Goal: Task Accomplishment & Management: Manage account settings

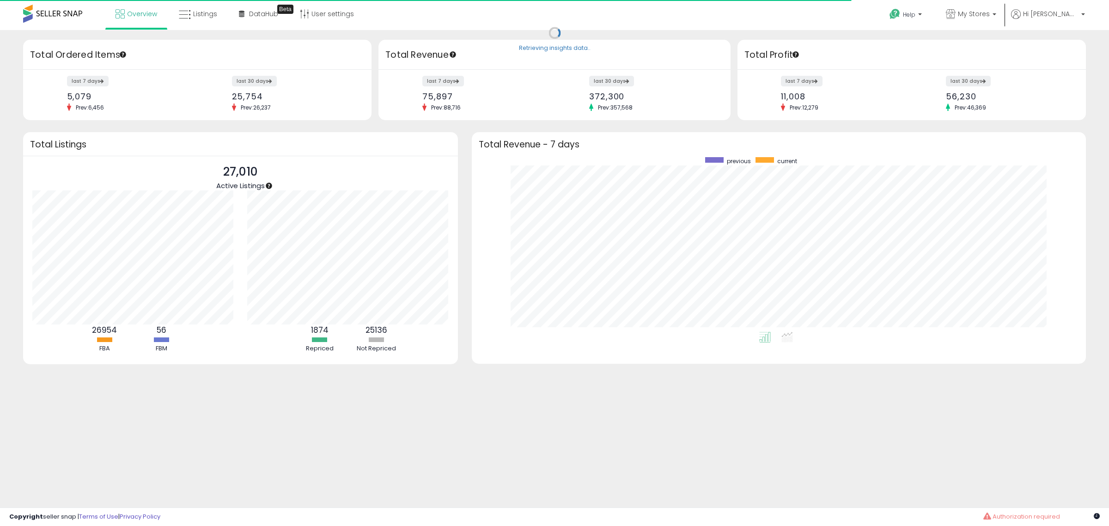
scroll to position [175, 596]
click at [216, 22] on link "Listings" at bounding box center [198, 14] width 52 height 28
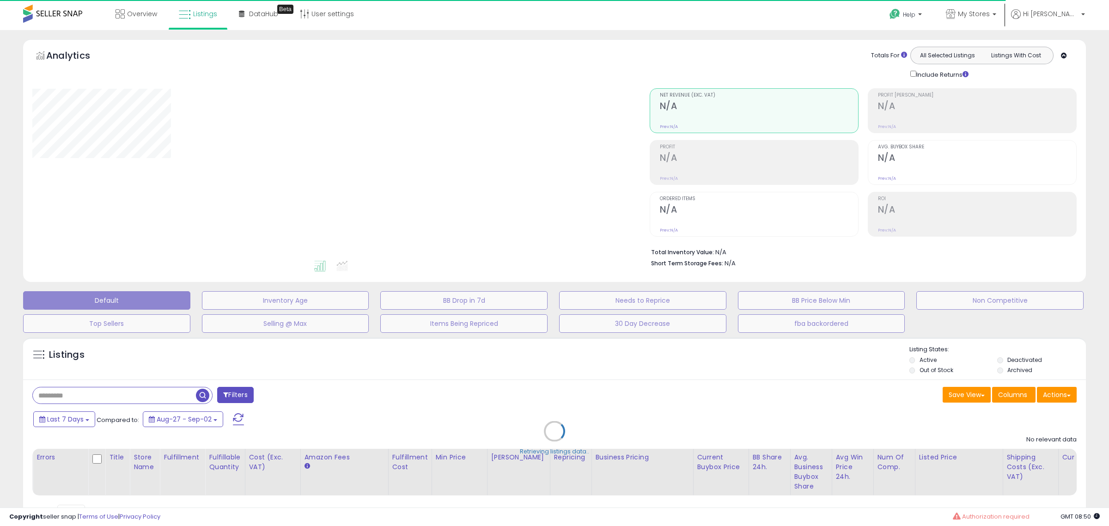
click at [805, 389] on div "Retrieving listings data.." at bounding box center [554, 438] width 1076 height 211
click at [672, 300] on button "Needs to Reprice" at bounding box center [642, 300] width 167 height 18
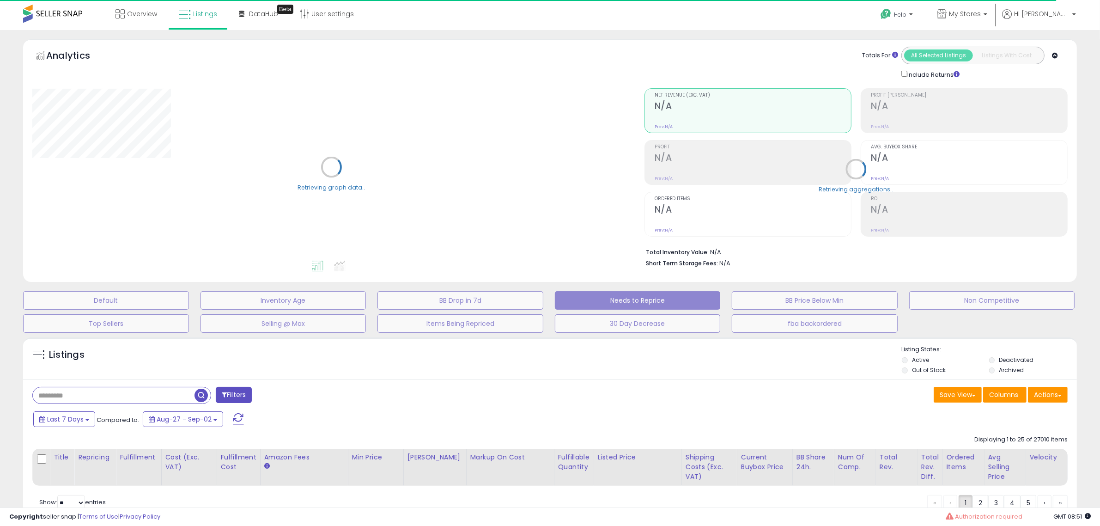
scroll to position [49, 0]
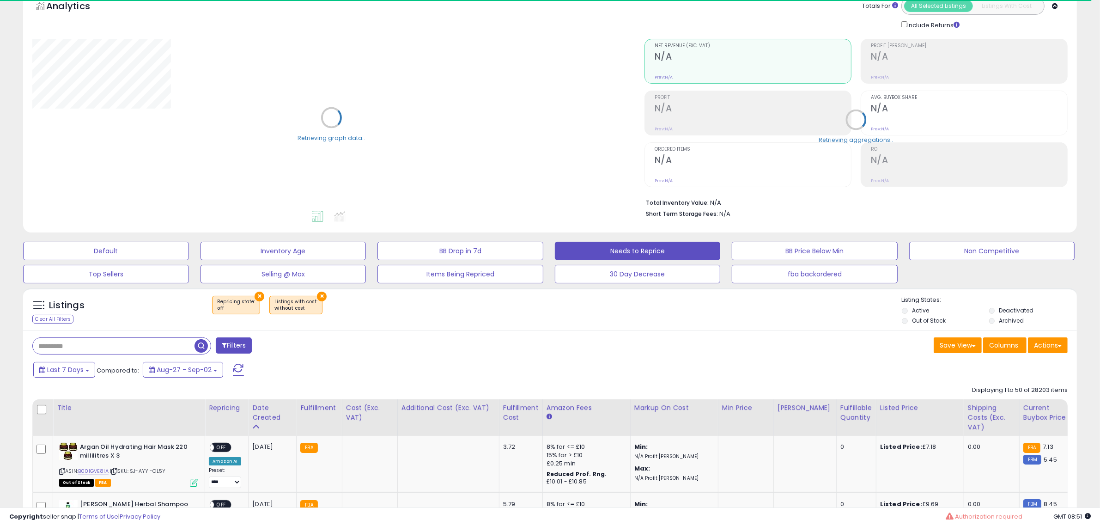
select select "**"
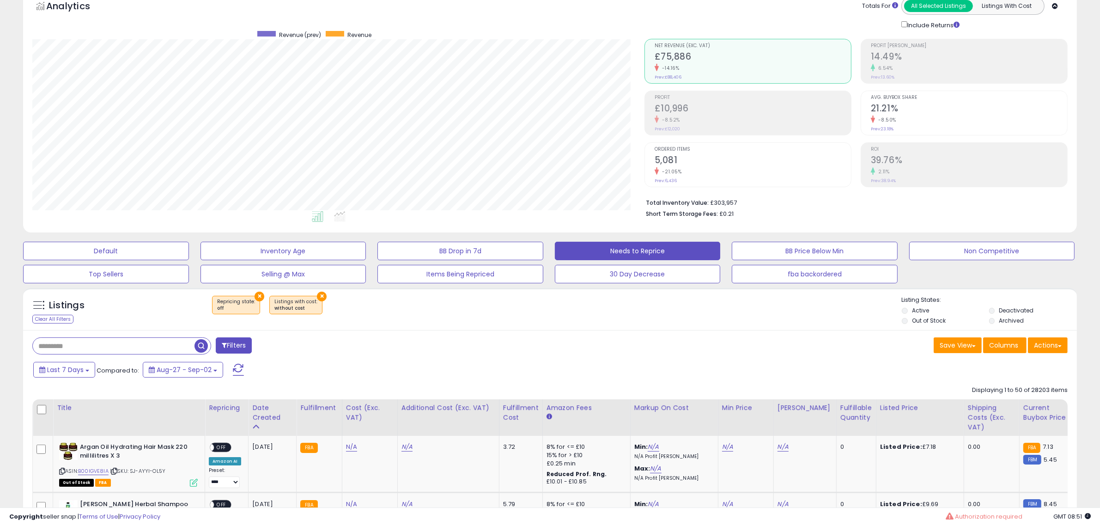
scroll to position [189, 612]
click at [936, 327] on div "Listings Clear All Filters × Repricing state : off ×" at bounding box center [550, 309] width 1054 height 43
click at [939, 320] on label "Out of Stock" at bounding box center [929, 320] width 34 height 8
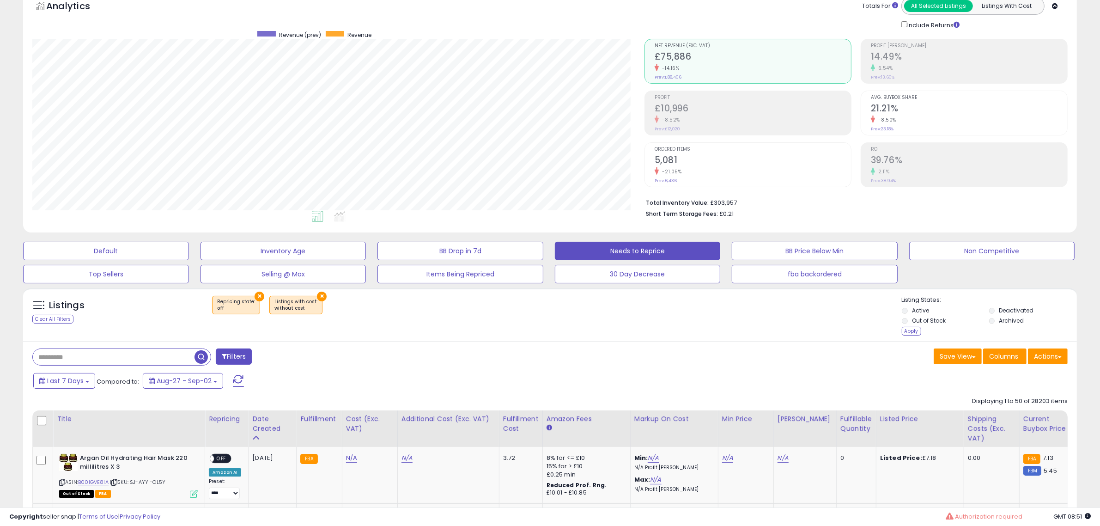
click at [998, 319] on li "Archived" at bounding box center [1032, 321] width 86 height 10
click at [1003, 306] on label "Deactivated" at bounding box center [1016, 310] width 35 height 8
click at [890, 331] on div "Listings Clear All Filters × Repricing state : off" at bounding box center [550, 317] width 1054 height 43
click at [910, 327] on div "Listing States: Active Deactivated Out of Stock Archived Apply" at bounding box center [989, 317] width 175 height 43
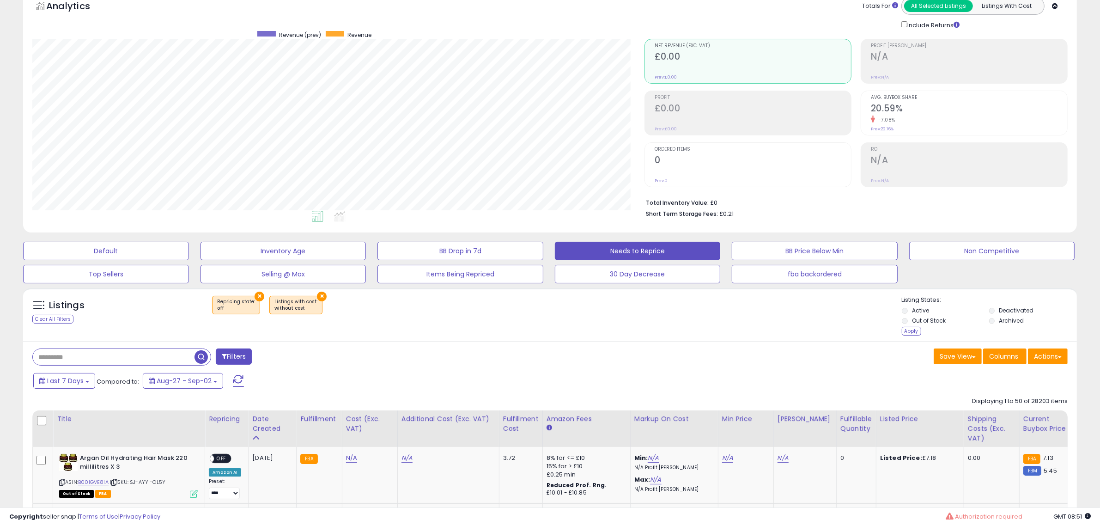
scroll to position [107, 0]
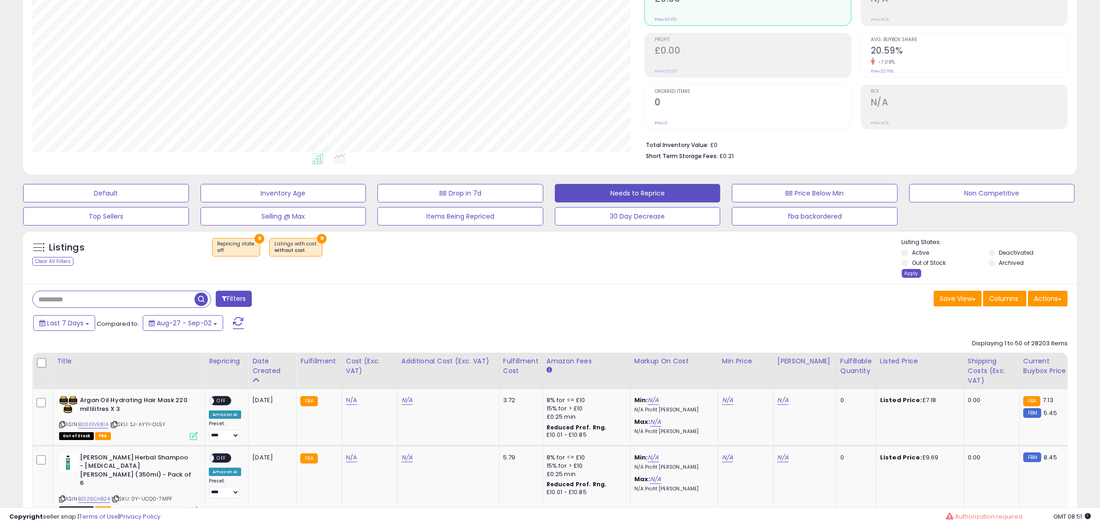
click at [909, 273] on div "Apply" at bounding box center [911, 273] width 19 height 9
click at [0, 0] on div "Retrieving listings data.." at bounding box center [0, 0] width 0 height 0
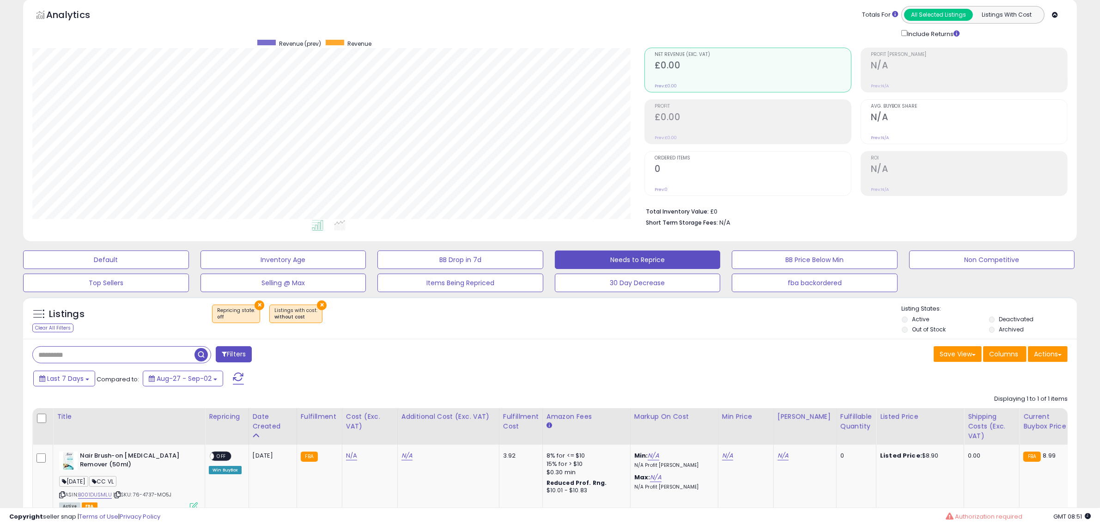
scroll to position [189, 612]
click at [826, 341] on div "Filters Save View Save As New View Update Current View Columns" at bounding box center [550, 445] width 1054 height 213
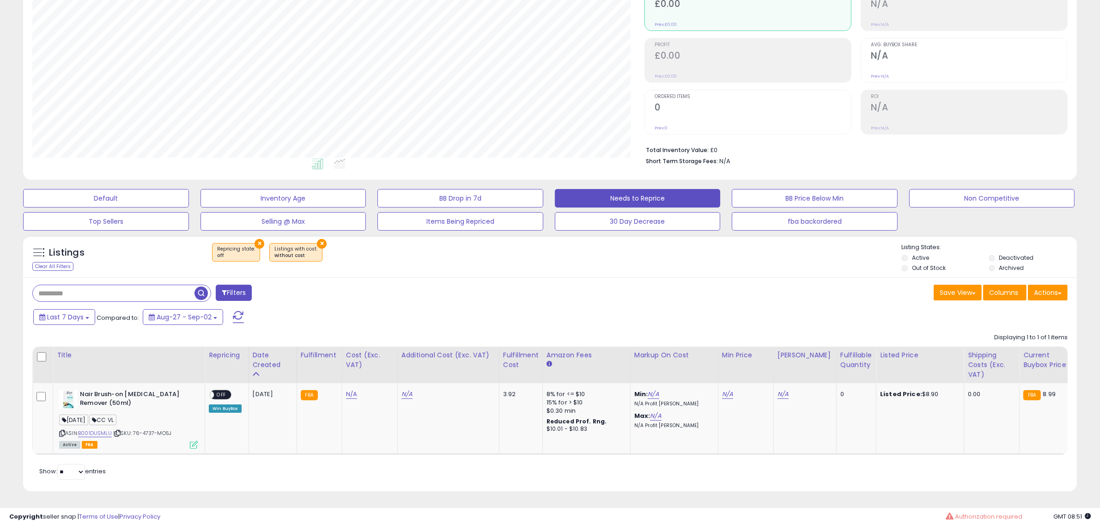
click at [802, 277] on div "Filters Save View Save As New View Update Current View Columns" at bounding box center [550, 383] width 1054 height 213
